Goal: Navigation & Orientation: Find specific page/section

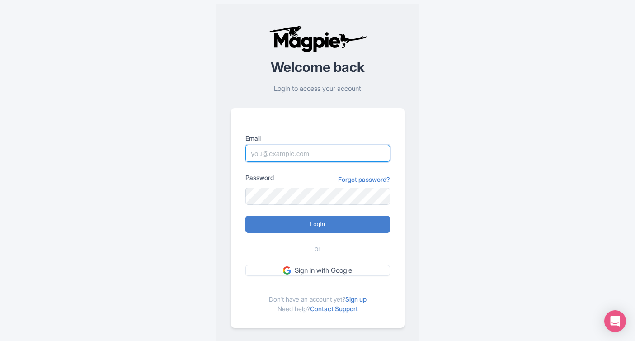
click at [355, 156] on input "Email" at bounding box center [318, 153] width 145 height 17
type input "skronwitter@graylinetoronto.tours"
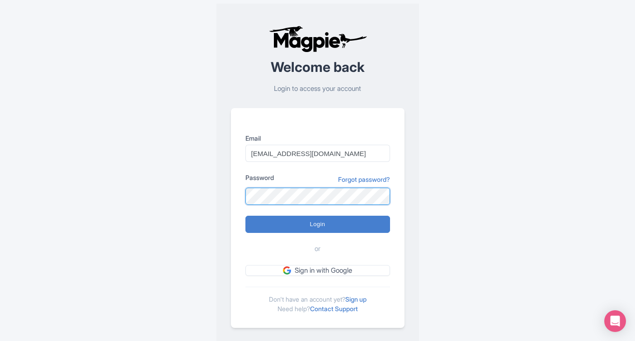
click at [246, 216] on input "Login" at bounding box center [318, 224] width 145 height 17
type input "Logging in..."
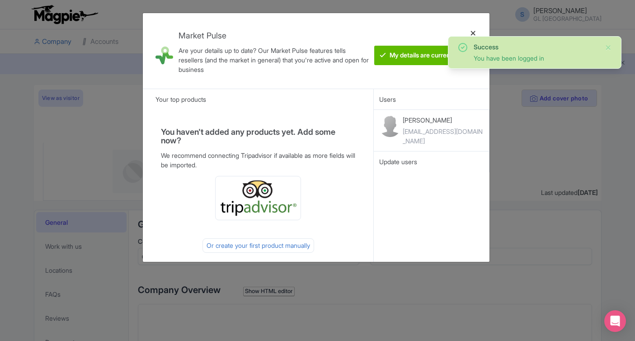
click at [474, 31] on div at bounding box center [474, 50] width 22 height 61
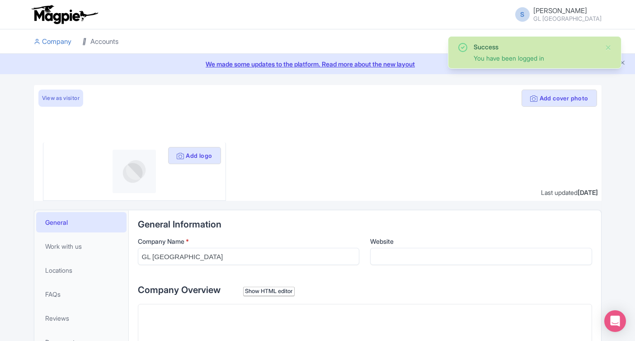
click at [105, 39] on link "Accounts" at bounding box center [100, 41] width 36 height 25
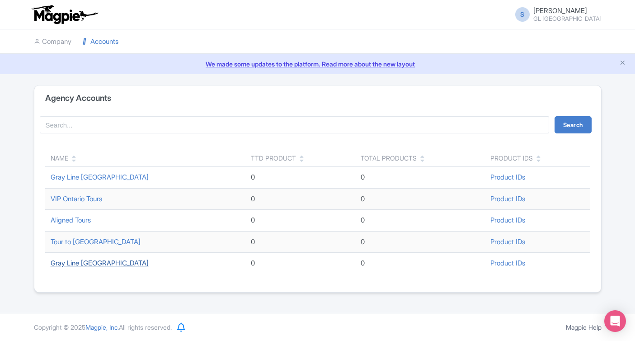
click at [81, 263] on link "Gray Line [GEOGRAPHIC_DATA]" at bounding box center [100, 263] width 98 height 9
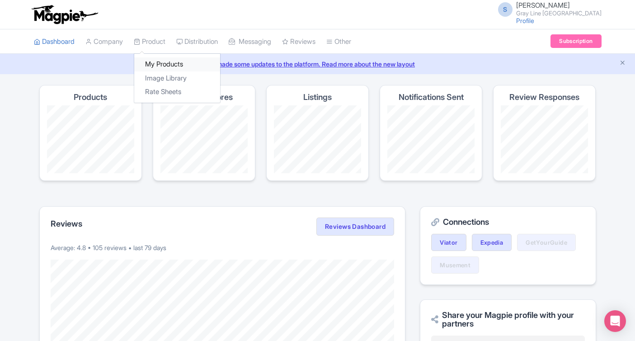
click at [160, 62] on link "My Products" at bounding box center [177, 64] width 86 height 14
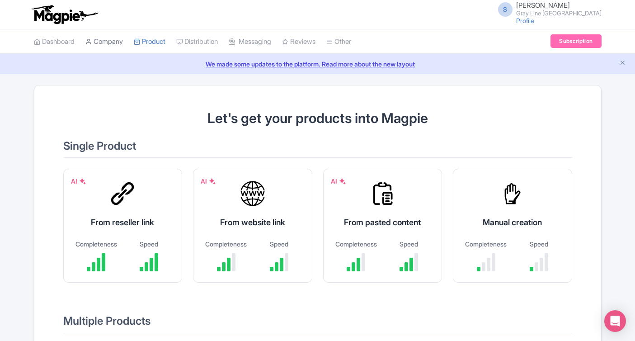
click at [116, 42] on link "Company" at bounding box center [104, 41] width 38 height 25
click at [68, 15] on img at bounding box center [64, 15] width 70 height 20
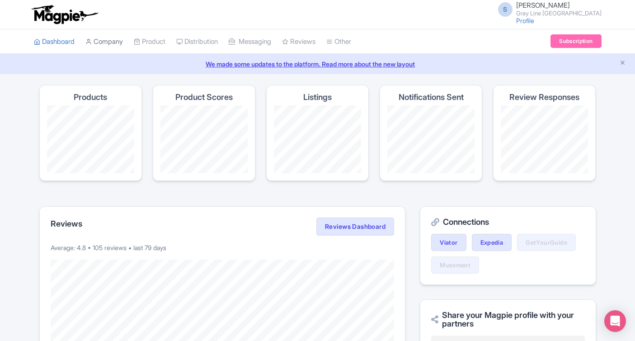
click at [118, 39] on link "Company" at bounding box center [104, 41] width 38 height 25
click at [116, 38] on link "Company" at bounding box center [104, 41] width 38 height 25
click at [119, 39] on link "Company" at bounding box center [104, 41] width 38 height 25
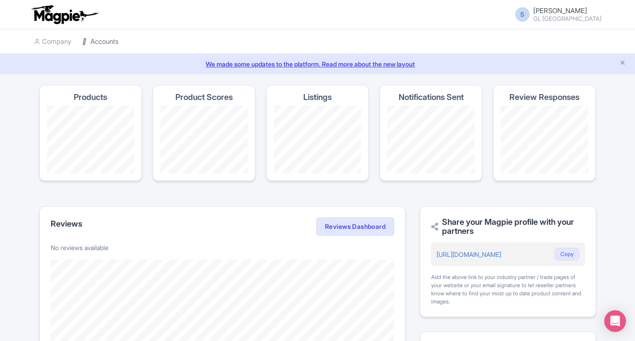
click at [93, 39] on link "Accounts" at bounding box center [100, 41] width 36 height 25
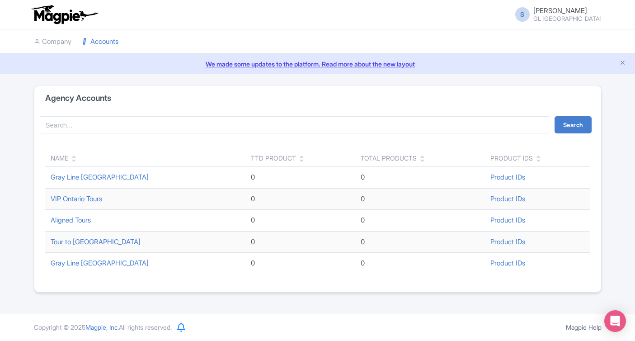
click at [83, 258] on td "Gray Line Toronto" at bounding box center [145, 263] width 201 height 21
click at [83, 263] on link "Gray Line [GEOGRAPHIC_DATA]" at bounding box center [100, 263] width 98 height 9
click at [82, 196] on link "VIP Ontario Tours" at bounding box center [77, 198] width 52 height 9
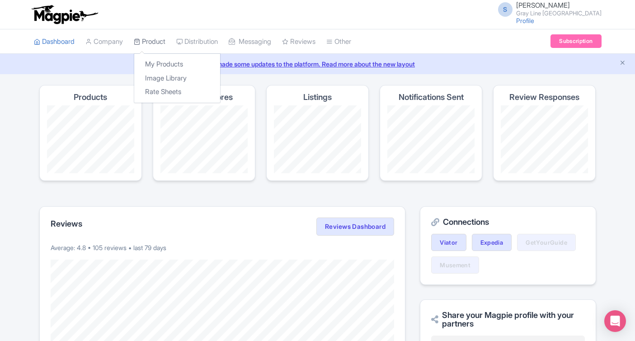
click at [148, 39] on link "Product" at bounding box center [150, 41] width 32 height 25
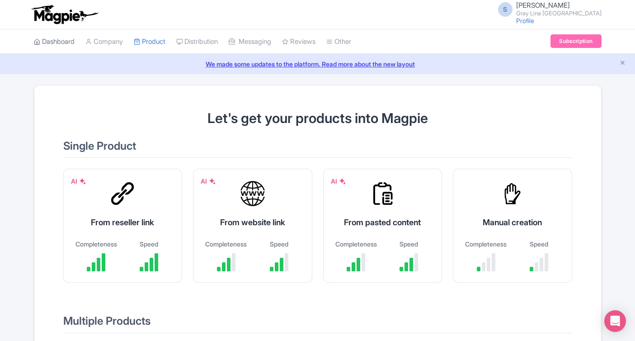
click at [60, 42] on link "Dashboard" at bounding box center [54, 41] width 41 height 25
